Goal: Information Seeking & Learning: Understand process/instructions

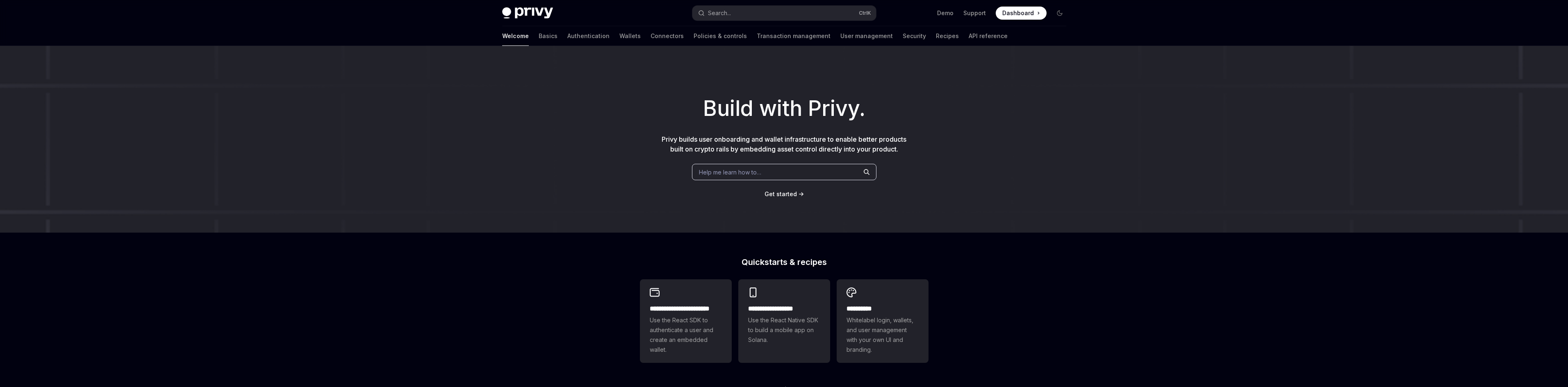
click at [1005, 18] on span at bounding box center [1021, 13] width 51 height 13
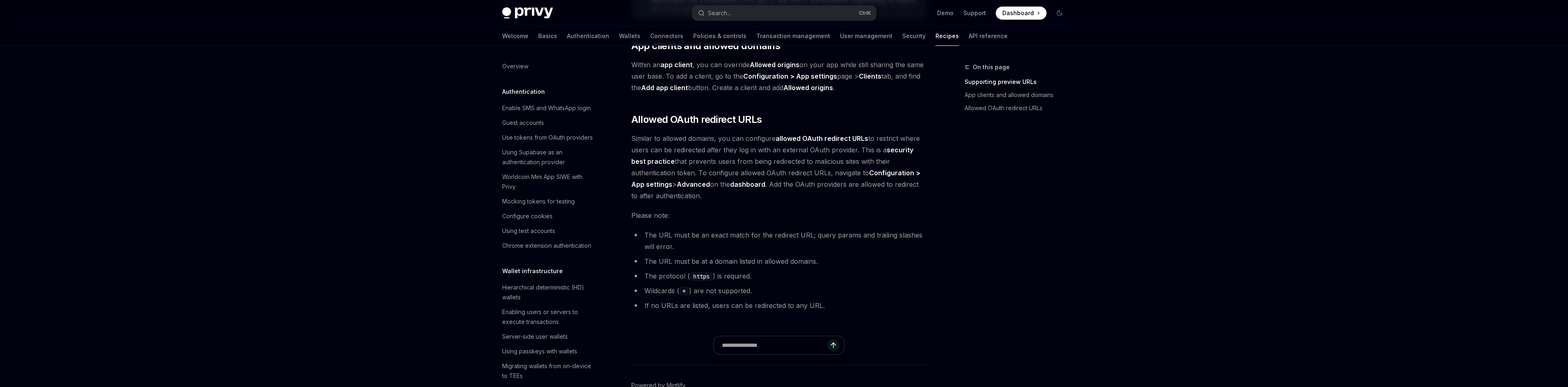
scroll to position [915, 0]
